Goal: Task Accomplishment & Management: Use online tool/utility

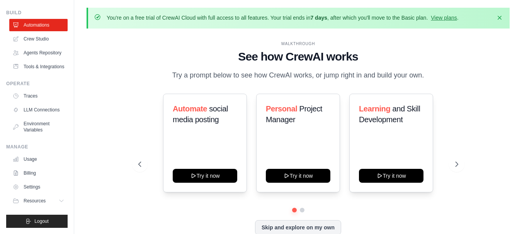
scroll to position [41, 0]
click at [43, 206] on button "Resources" at bounding box center [39, 201] width 58 height 12
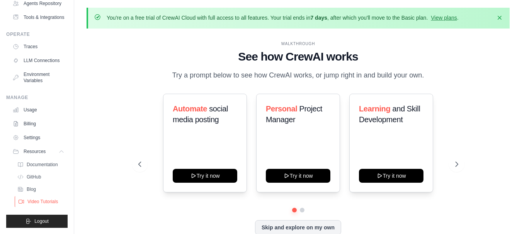
scroll to position [97, 0]
click at [45, 149] on span "Resources" at bounding box center [35, 152] width 22 height 6
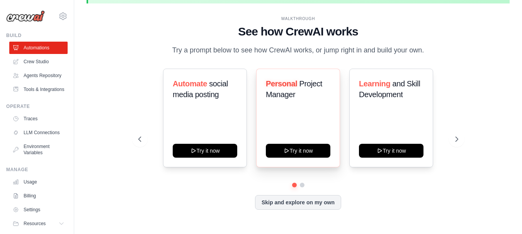
scroll to position [27, 0]
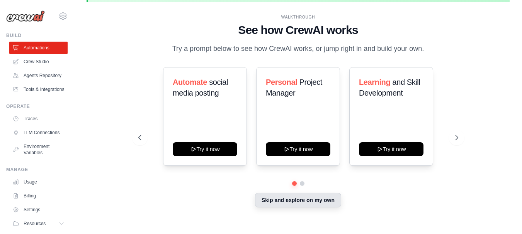
click at [299, 208] on button "Skip and explore on my own" at bounding box center [298, 200] width 86 height 15
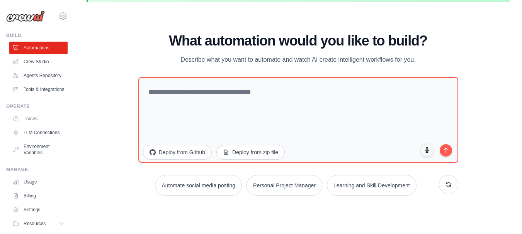
click at [34, 15] on img at bounding box center [25, 16] width 39 height 12
click at [41, 216] on link "Settings" at bounding box center [39, 210] width 58 height 12
click at [36, 139] on link "LLM Connections" at bounding box center [39, 133] width 58 height 12
click at [42, 96] on link "Tools & Integrations" at bounding box center [39, 89] width 58 height 12
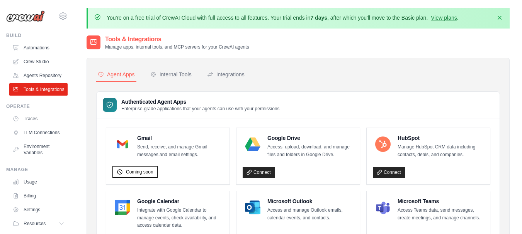
scroll to position [39, 0]
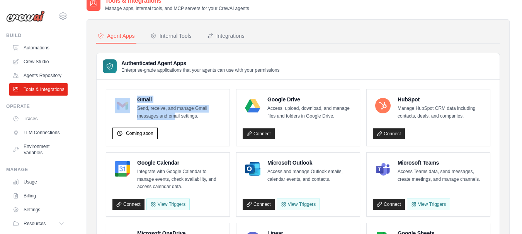
drag, startPoint x: 178, startPoint y: 118, endPoint x: 131, endPoint y: 109, distance: 47.6
click at [124, 108] on div "Gmail Send, receive, and manage Gmail messages and email settings." at bounding box center [167, 108] width 111 height 24
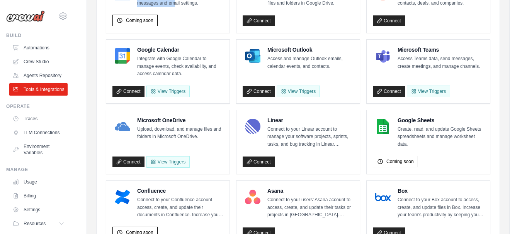
scroll to position [154, 0]
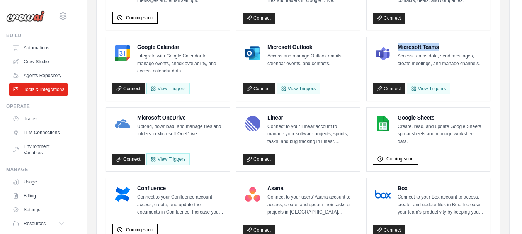
drag, startPoint x: 399, startPoint y: 53, endPoint x: 459, endPoint y: 44, distance: 60.5
click at [459, 44] on div "Microsoft Teams Access Teams data, send messages, create meetings, and manage c…" at bounding box center [427, 69] width 123 height 64
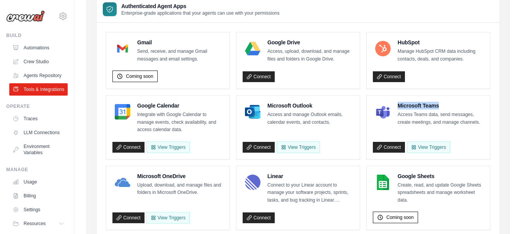
scroll to position [57, 0]
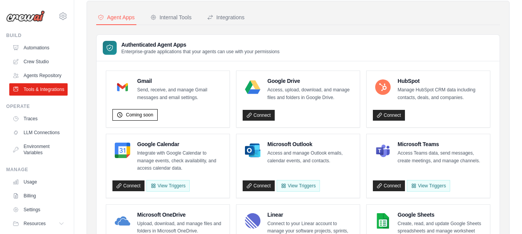
click at [392, 187] on link "Connect" at bounding box center [389, 186] width 32 height 11
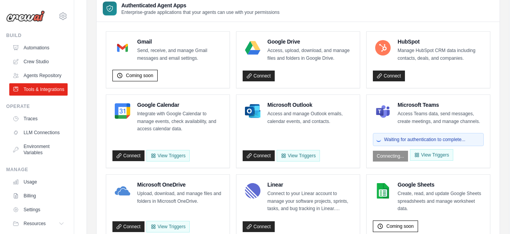
scroll to position [96, 0]
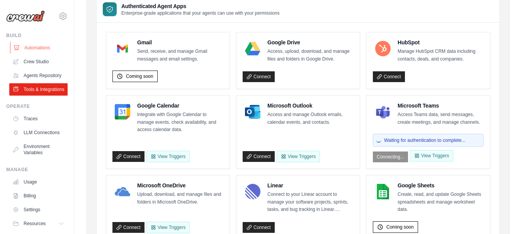
click at [46, 47] on link "Automations" at bounding box center [39, 48] width 58 height 12
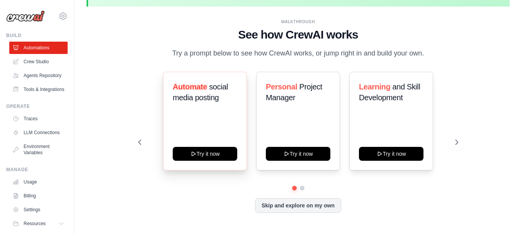
scroll to position [27, 0]
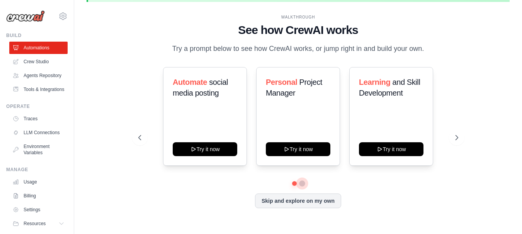
click at [303, 187] on button at bounding box center [302, 184] width 6 height 6
